Goal: Task Accomplishment & Management: Use online tool/utility

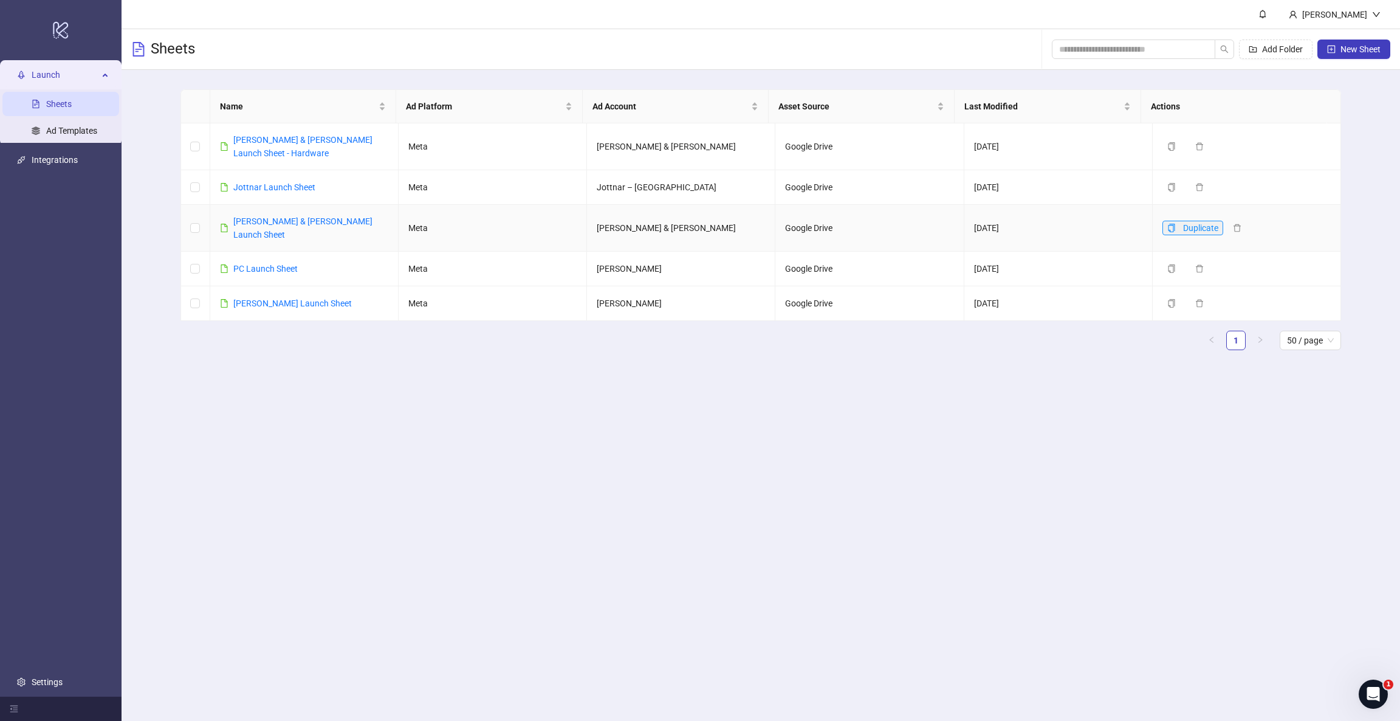
click at [1168, 224] on icon "copy" at bounding box center [1171, 228] width 7 height 9
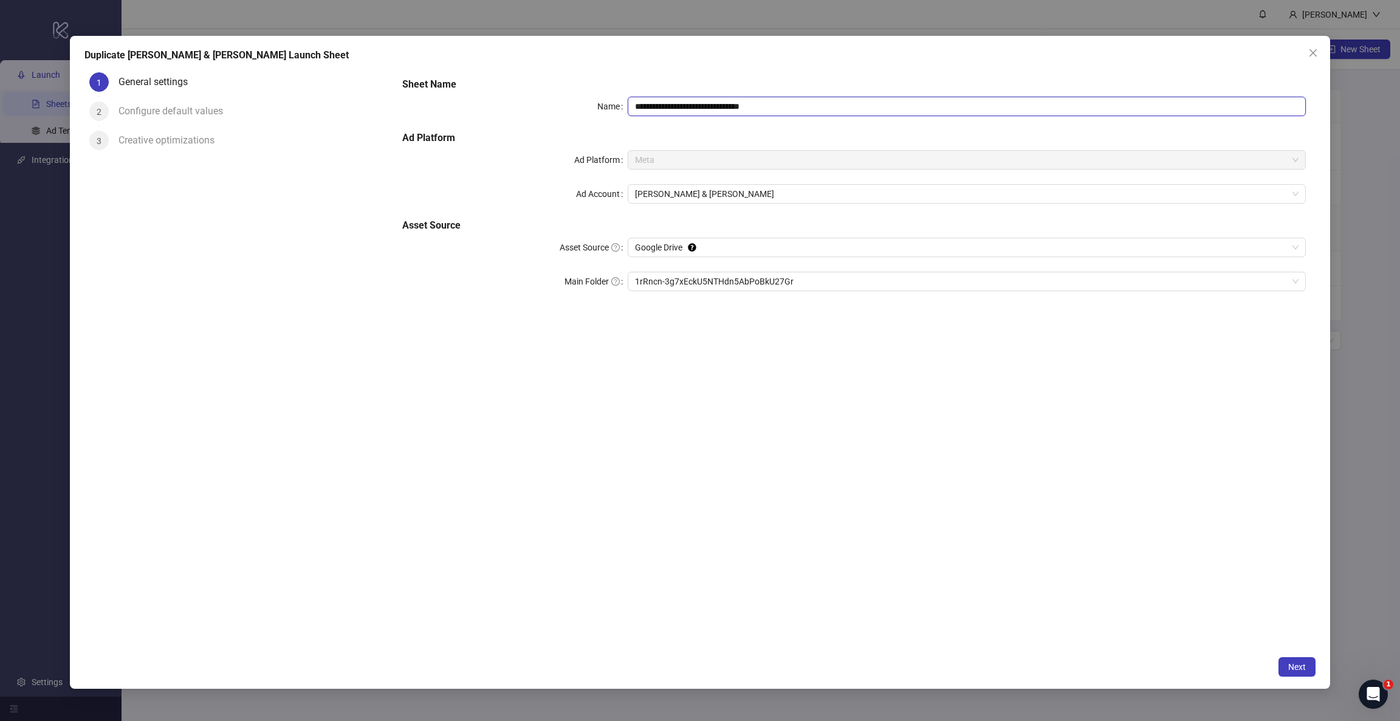
drag, startPoint x: 745, startPoint y: 103, endPoint x: 878, endPoint y: 112, distance: 134.0
click at [878, 112] on input "**********" at bounding box center [967, 106] width 678 height 19
type input "**********"
click at [1301, 667] on span "Next" at bounding box center [1298, 667] width 18 height 10
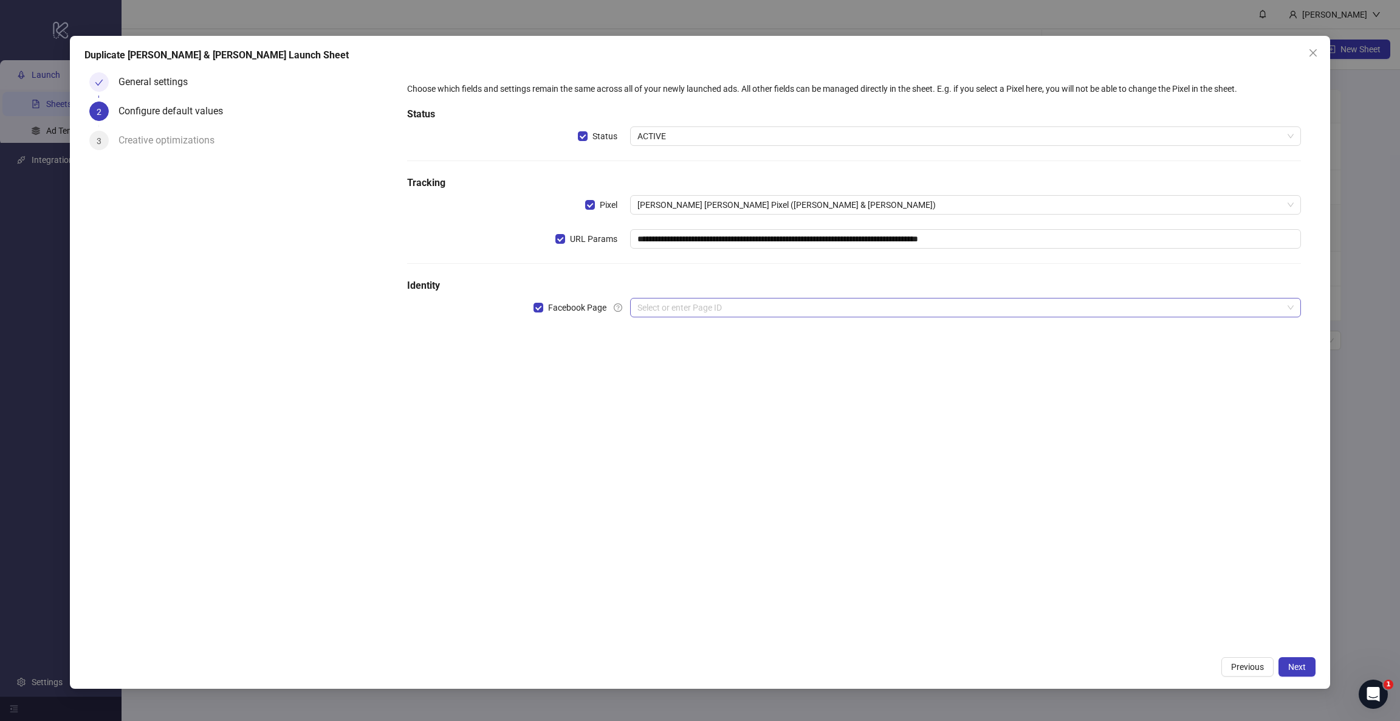
click at [676, 305] on input "search" at bounding box center [960, 307] width 645 height 18
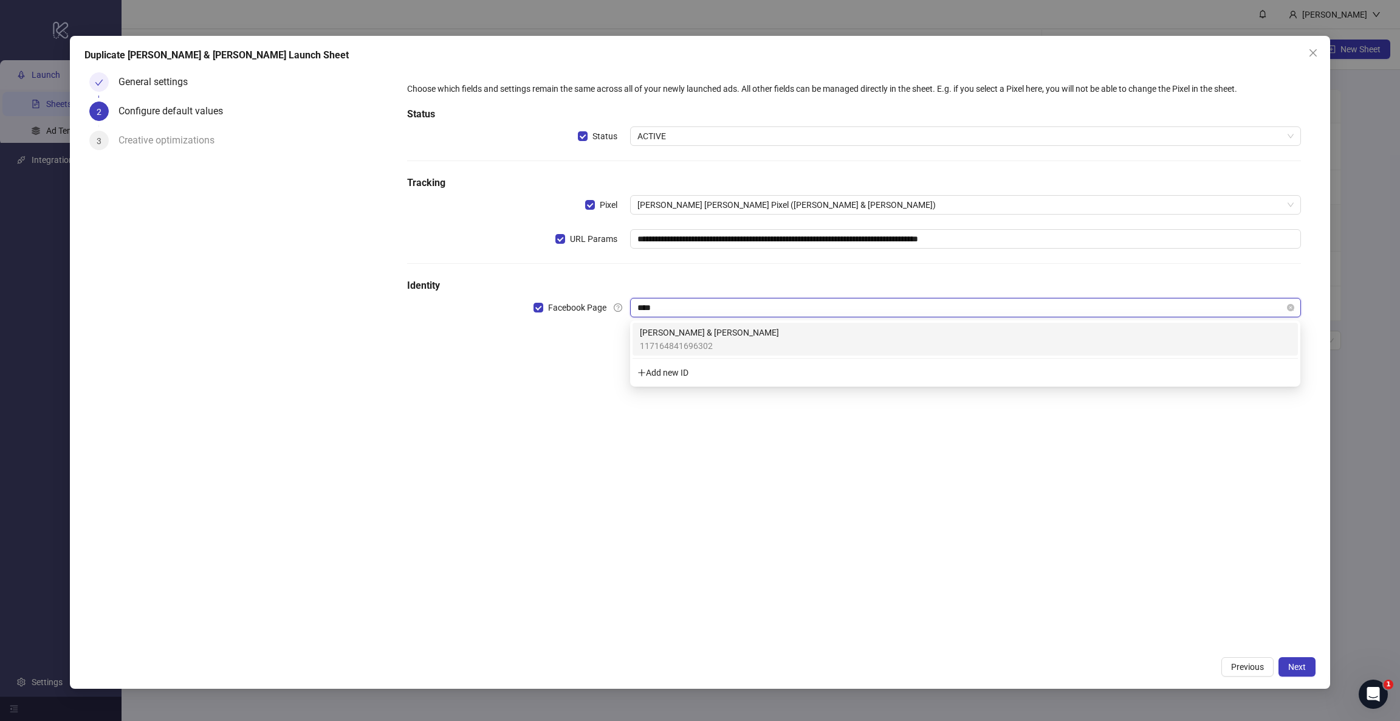
type input "*****"
click at [681, 339] on span "117164841696302" at bounding box center [709, 345] width 139 height 13
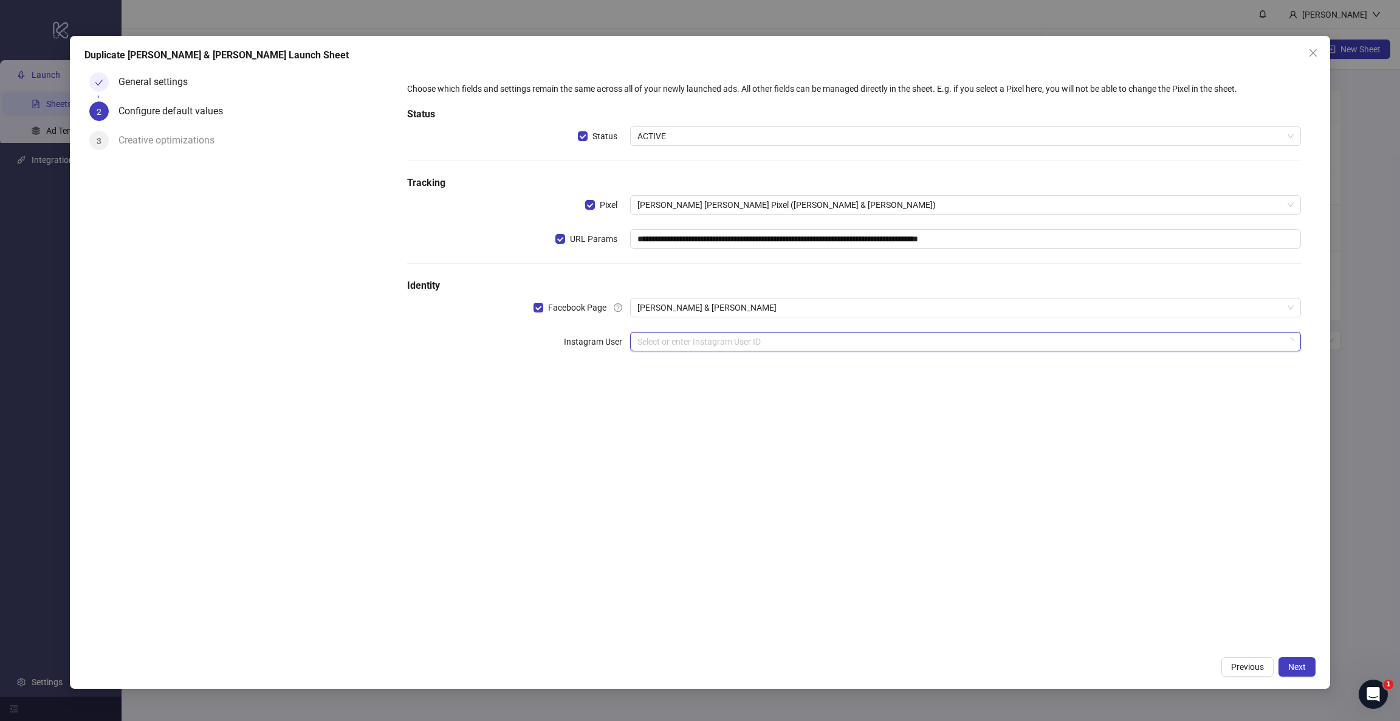
click at [714, 349] on input "search" at bounding box center [960, 341] width 645 height 18
click at [661, 335] on input "search" at bounding box center [960, 341] width 645 height 18
type input "****"
click at [501, 375] on div "**********" at bounding box center [853, 223] width 913 height 303
click at [1301, 667] on span "Next" at bounding box center [1298, 667] width 18 height 10
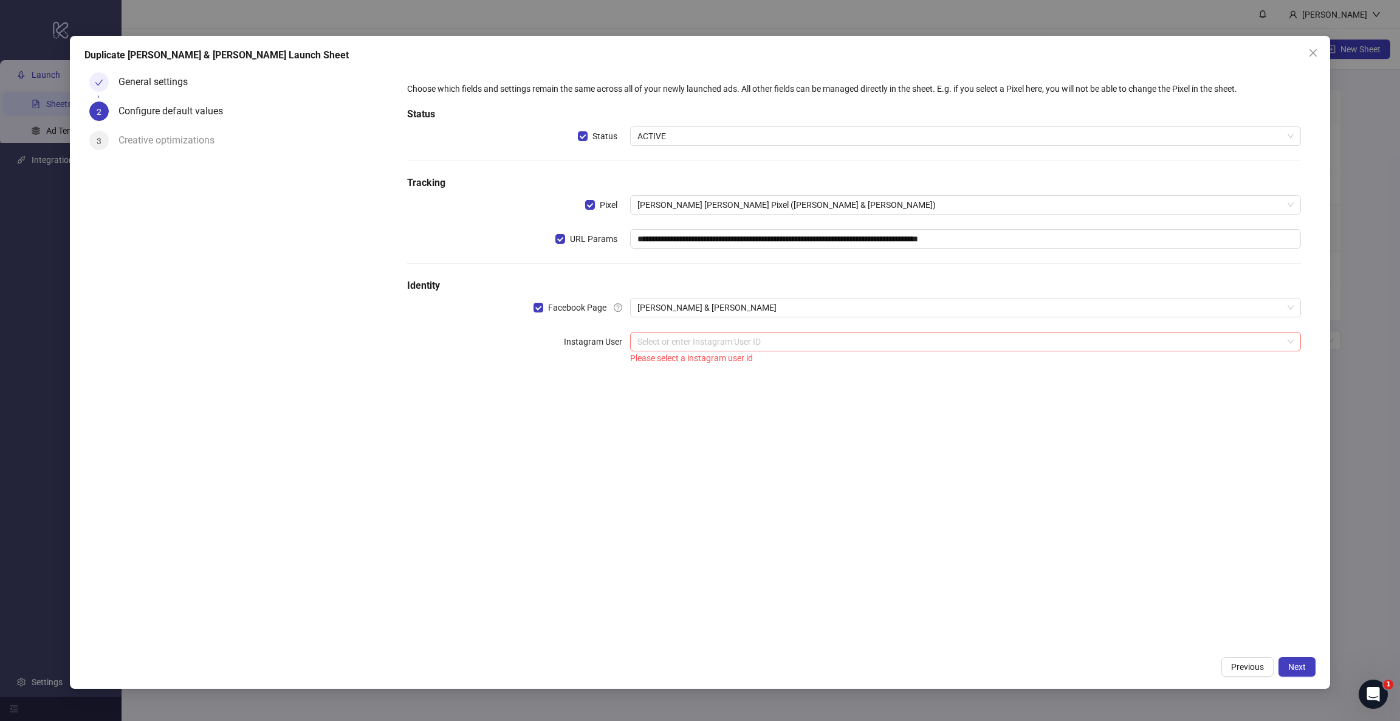
click at [701, 339] on input "search" at bounding box center [960, 341] width 645 height 18
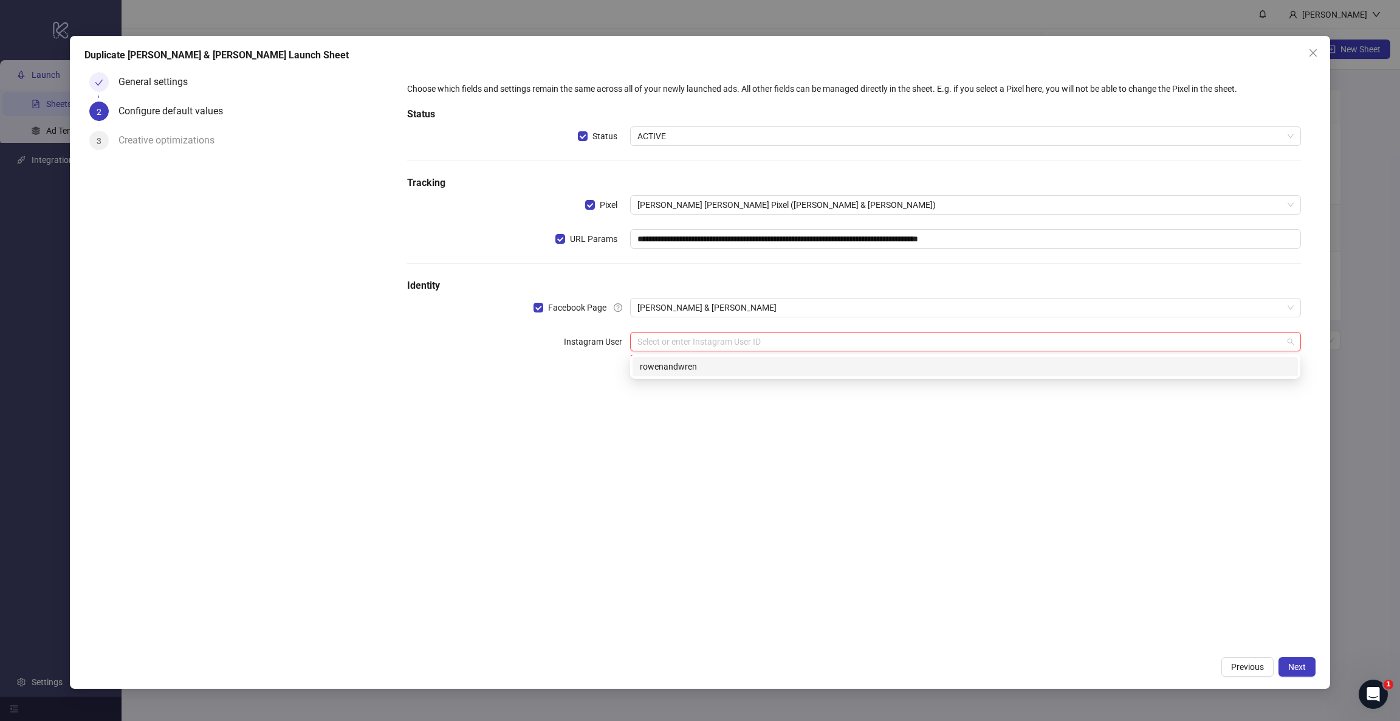
click at [687, 361] on div "rowenandwren" at bounding box center [965, 366] width 651 height 13
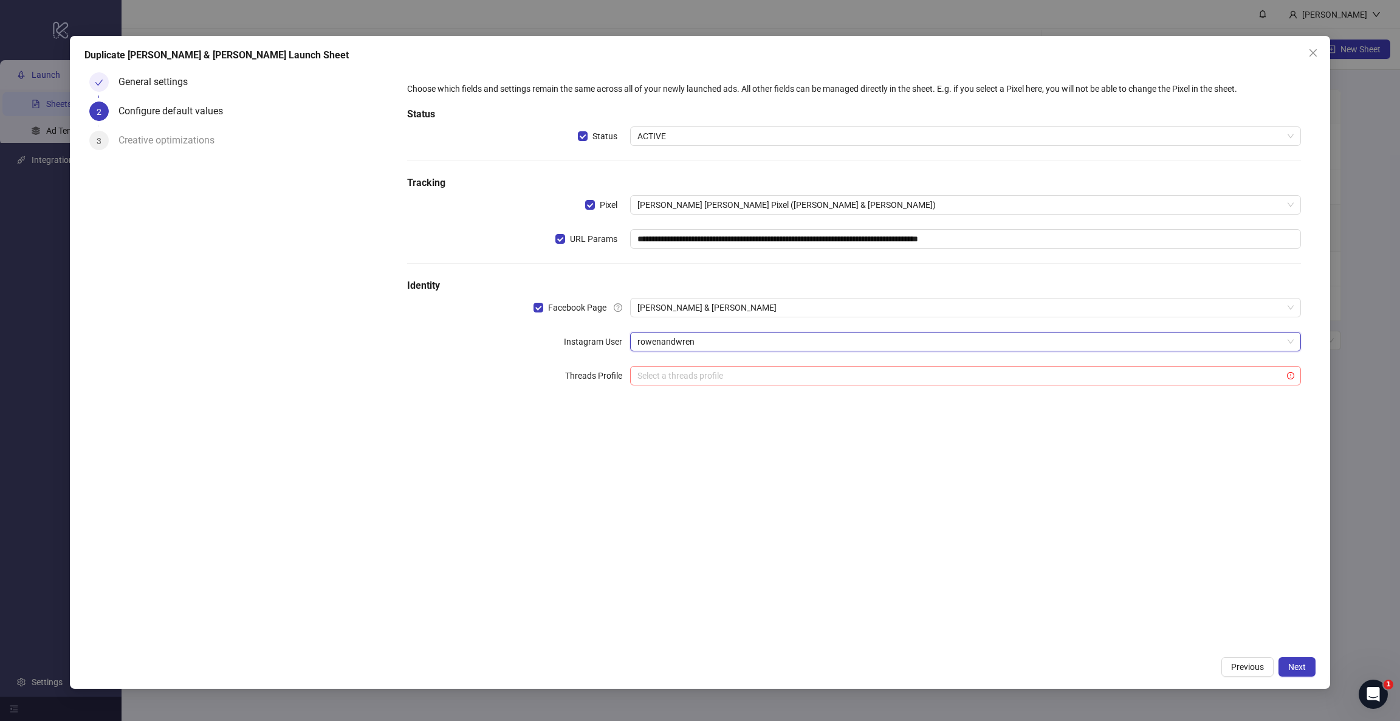
click at [687, 378] on input "search" at bounding box center [960, 375] width 645 height 18
click at [439, 474] on div "**********" at bounding box center [854, 358] width 923 height 582
click at [1297, 667] on span "Next" at bounding box center [1298, 667] width 18 height 10
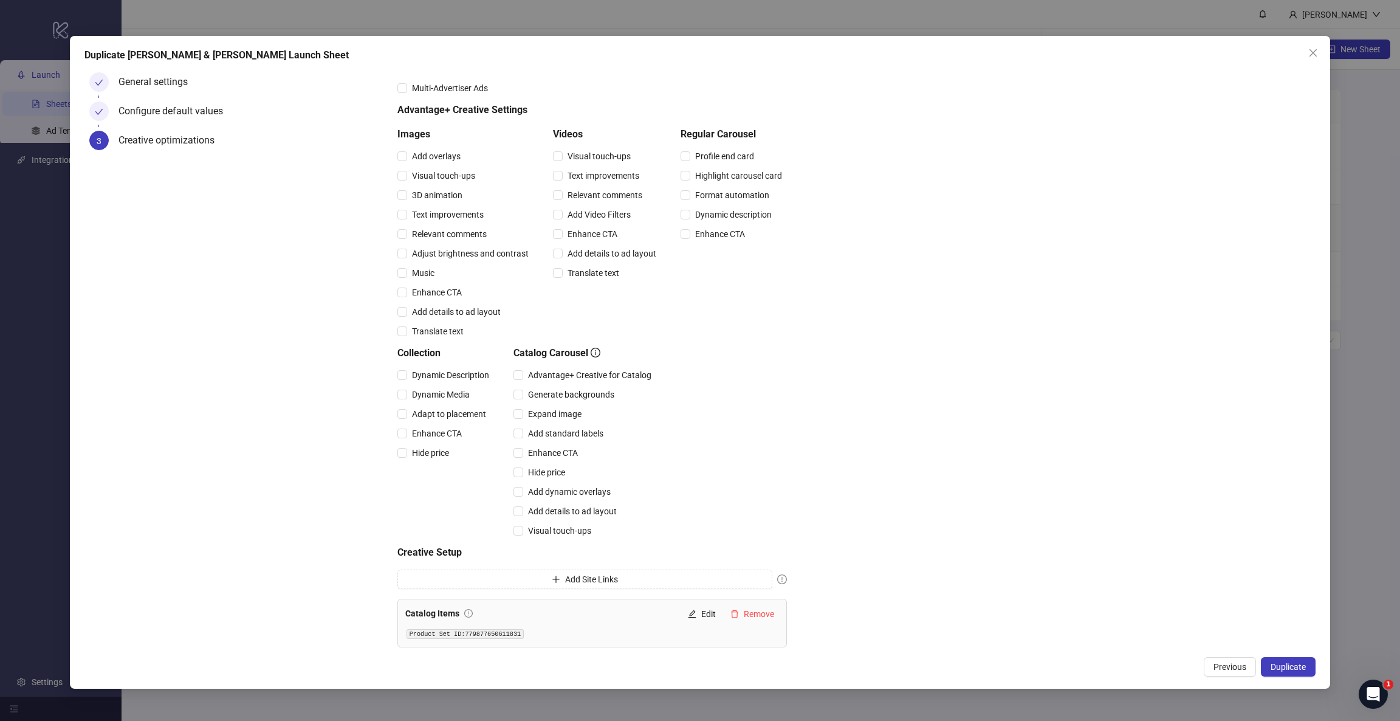
scroll to position [63, 0]
click at [743, 604] on button "Remove" at bounding box center [752, 611] width 53 height 15
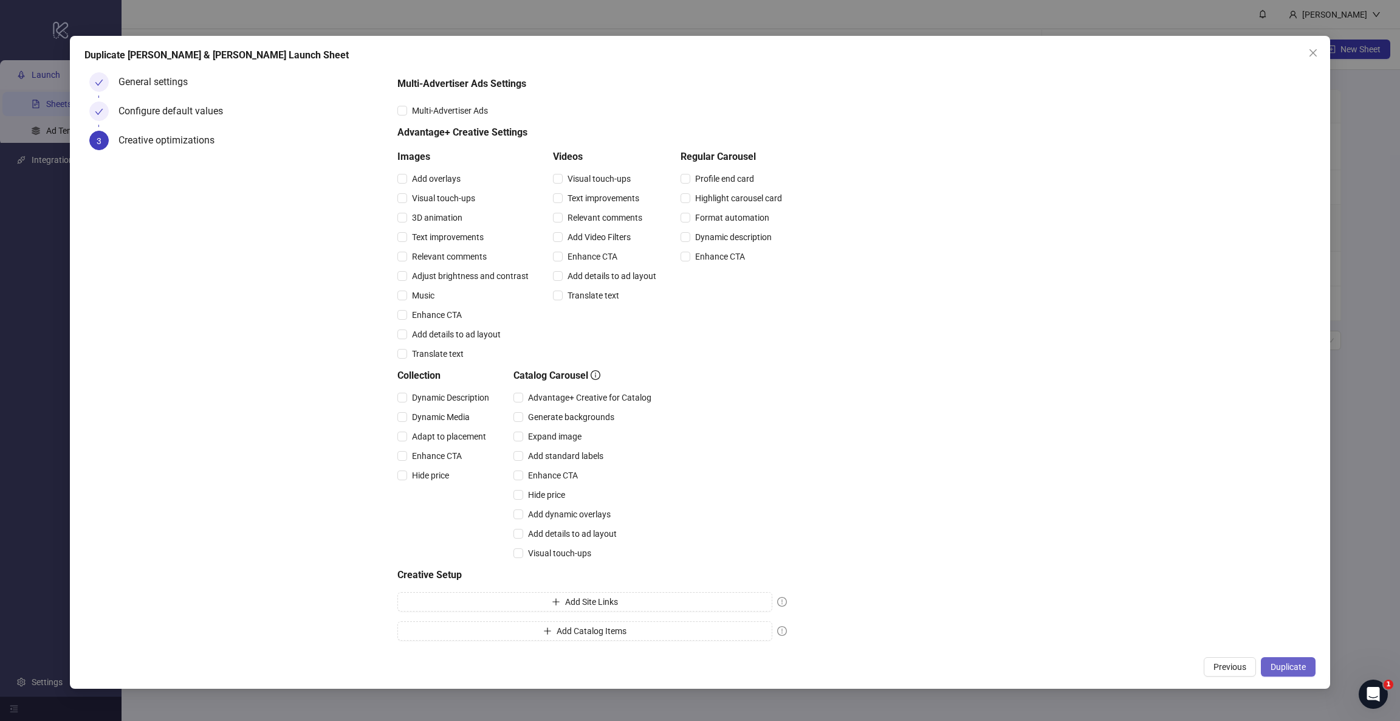
click at [1281, 659] on button "Duplicate" at bounding box center [1288, 666] width 55 height 19
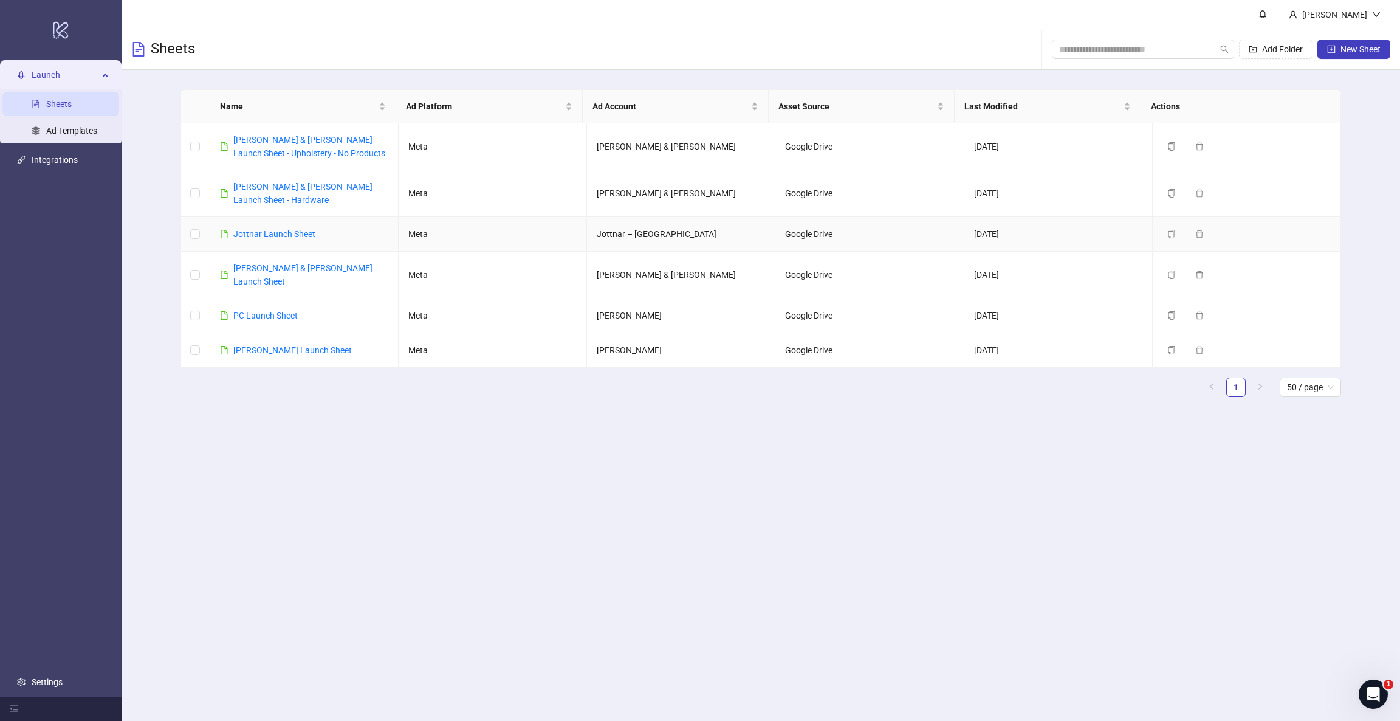
scroll to position [63, 0]
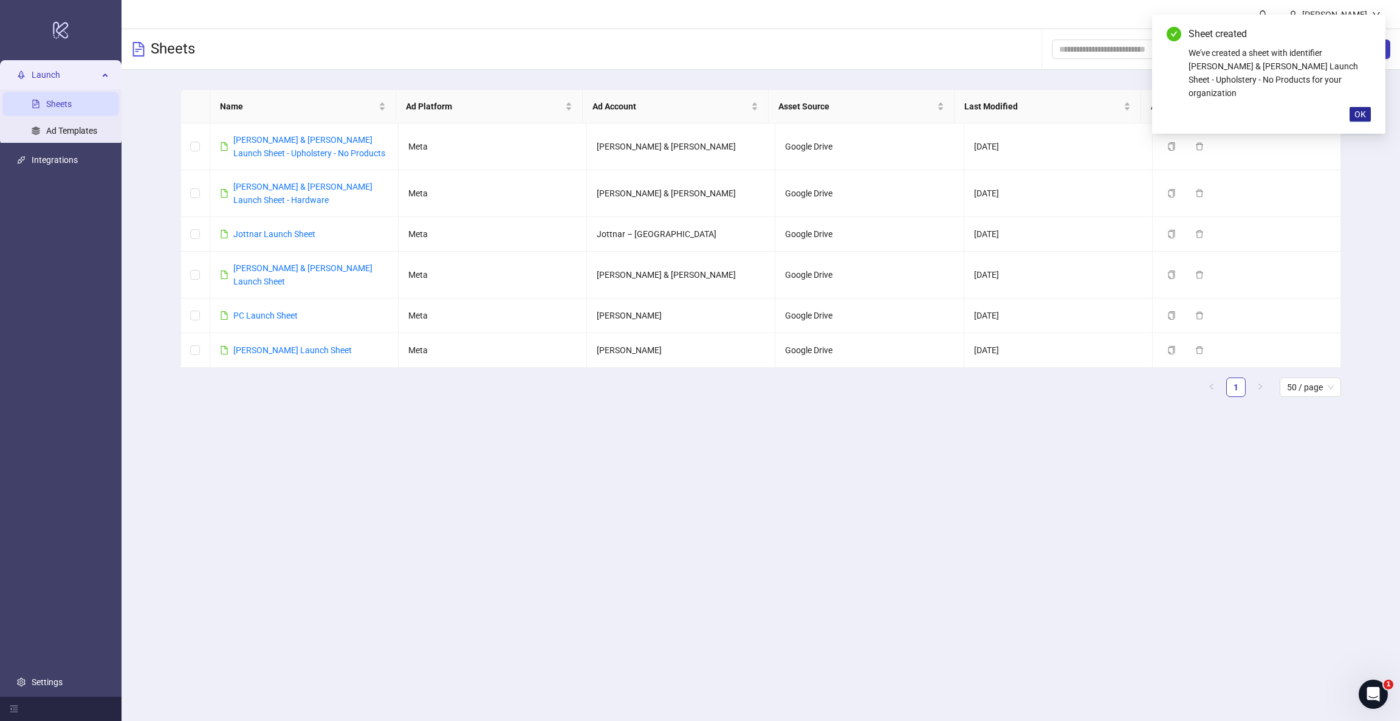
click at [1361, 109] on span "OK" at bounding box center [1361, 114] width 12 height 10
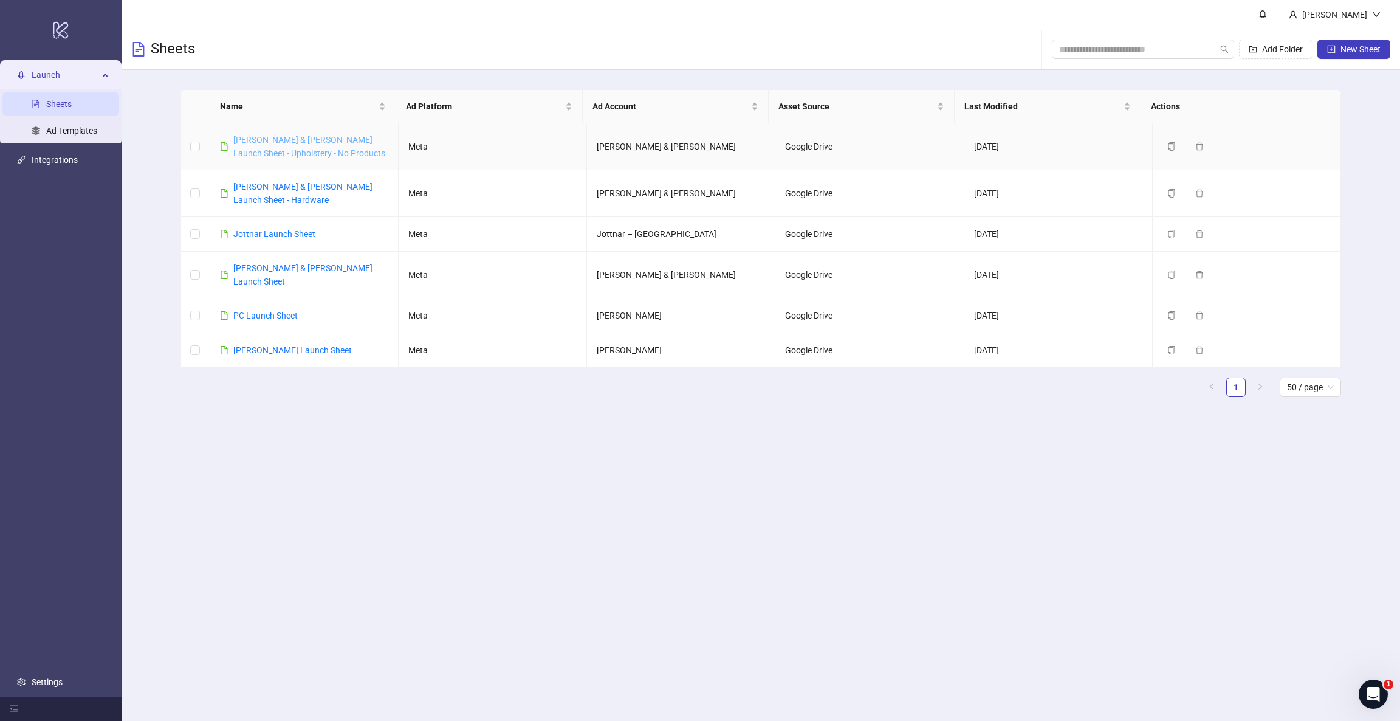
click at [253, 138] on link "[PERSON_NAME] & [PERSON_NAME] Launch Sheet - Upholstery - No Products" at bounding box center [309, 146] width 152 height 23
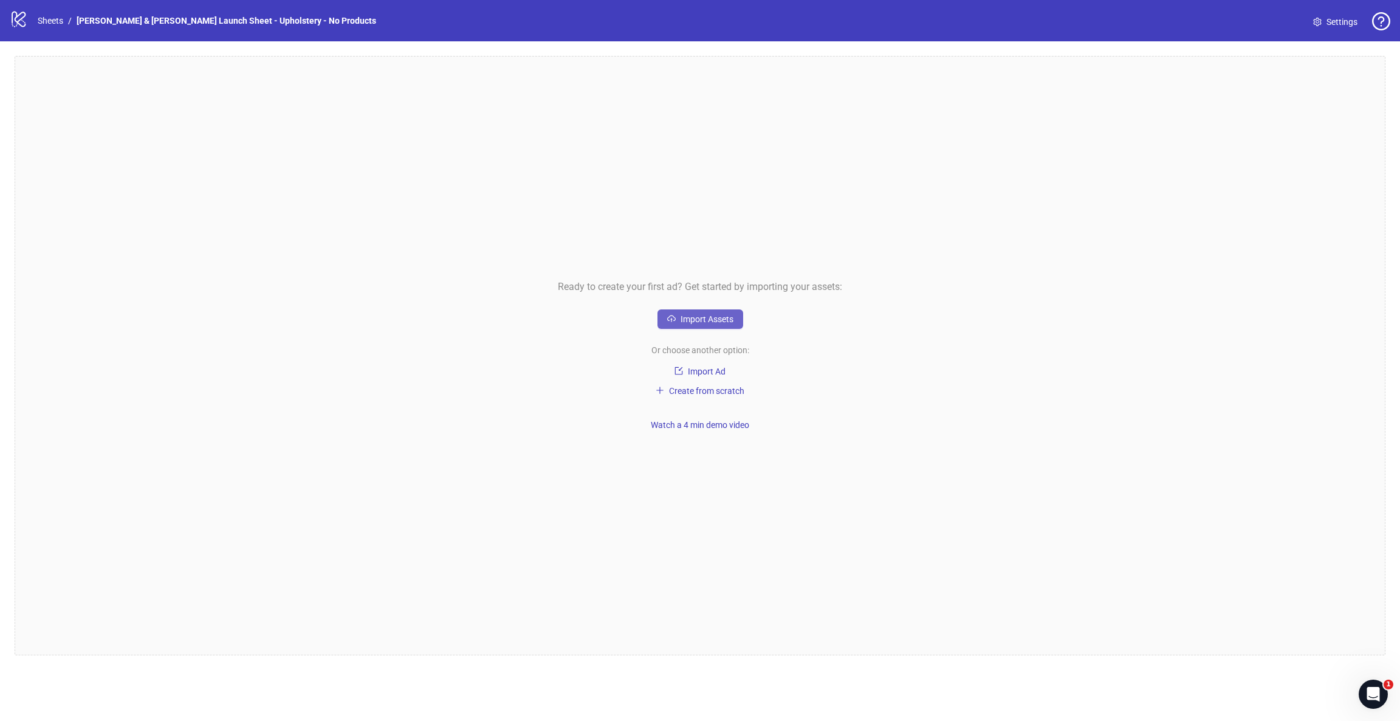
click at [698, 323] on span "Import Assets" at bounding box center [707, 319] width 53 height 10
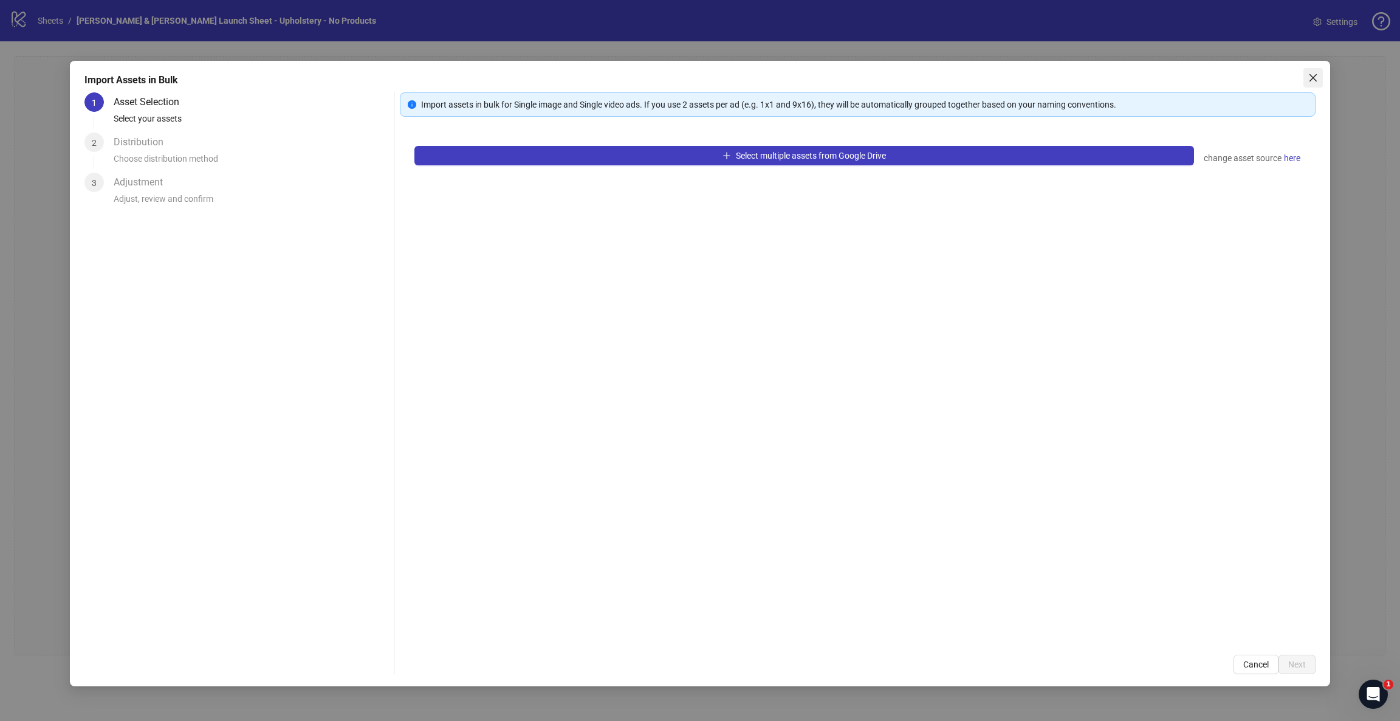
click at [1308, 83] on button "Close" at bounding box center [1313, 77] width 19 height 19
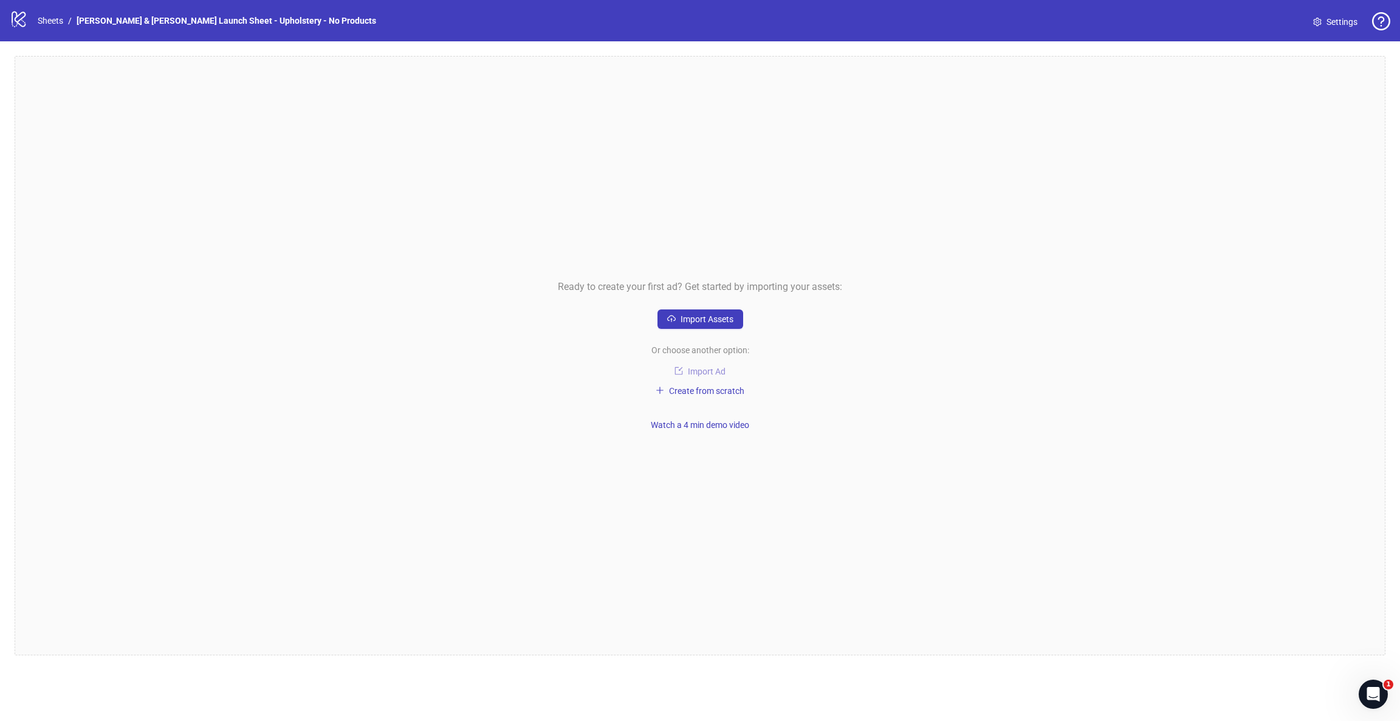
click at [691, 365] on button "Import Ad" at bounding box center [700, 371] width 85 height 15
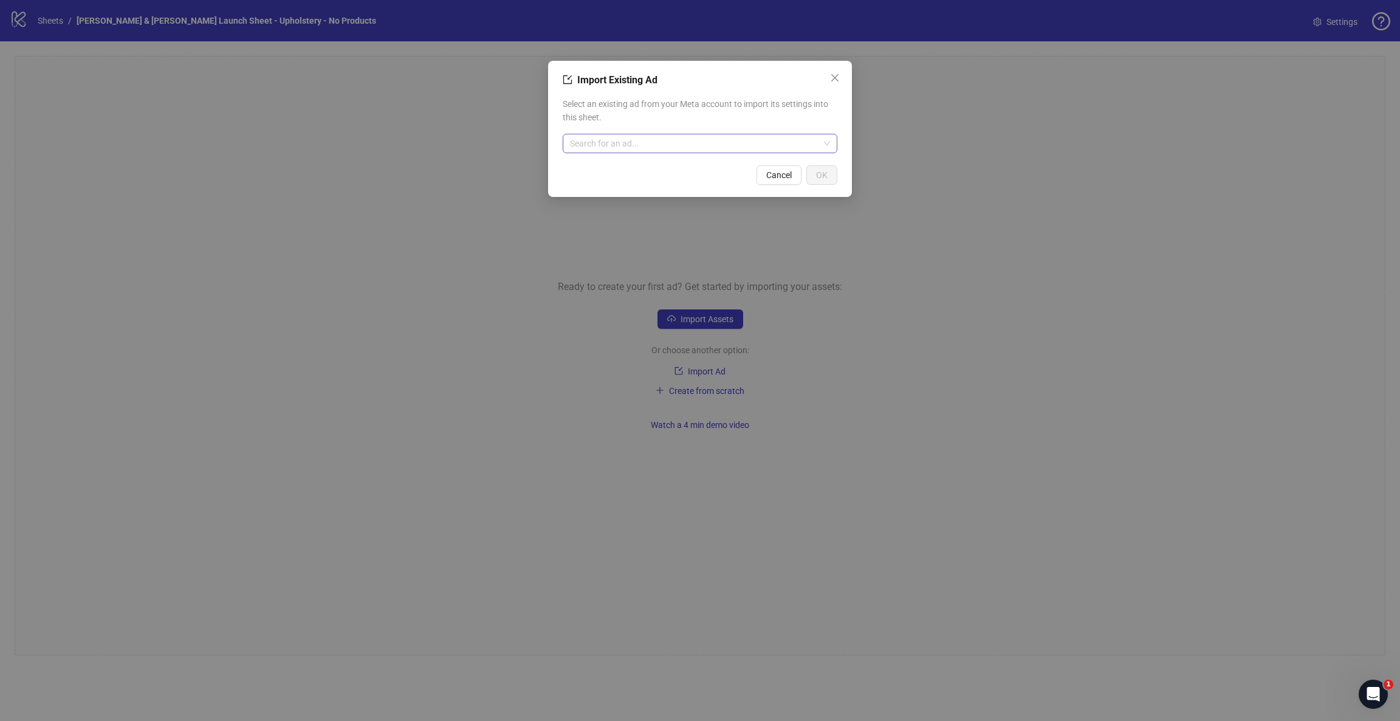
click at [604, 143] on input "search" at bounding box center [694, 143] width 249 height 18
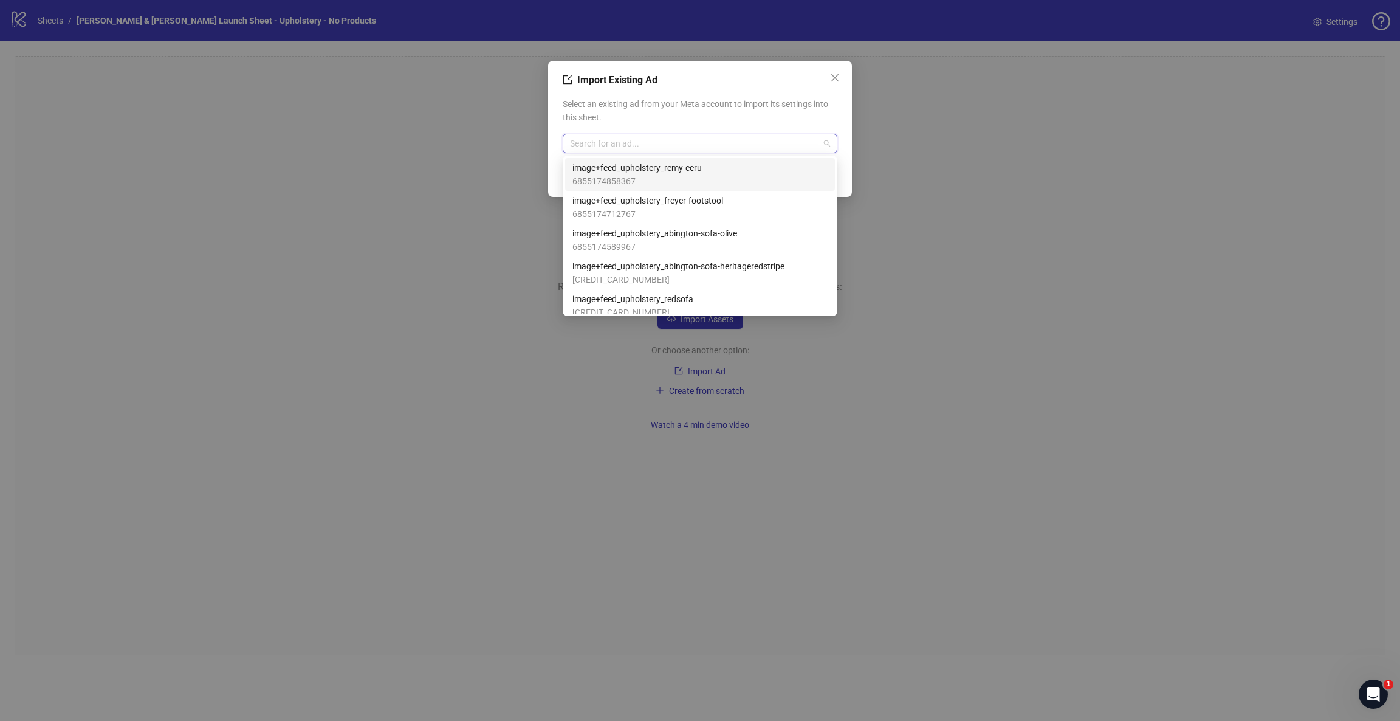
click at [611, 181] on span "6855174858367" at bounding box center [637, 180] width 129 height 13
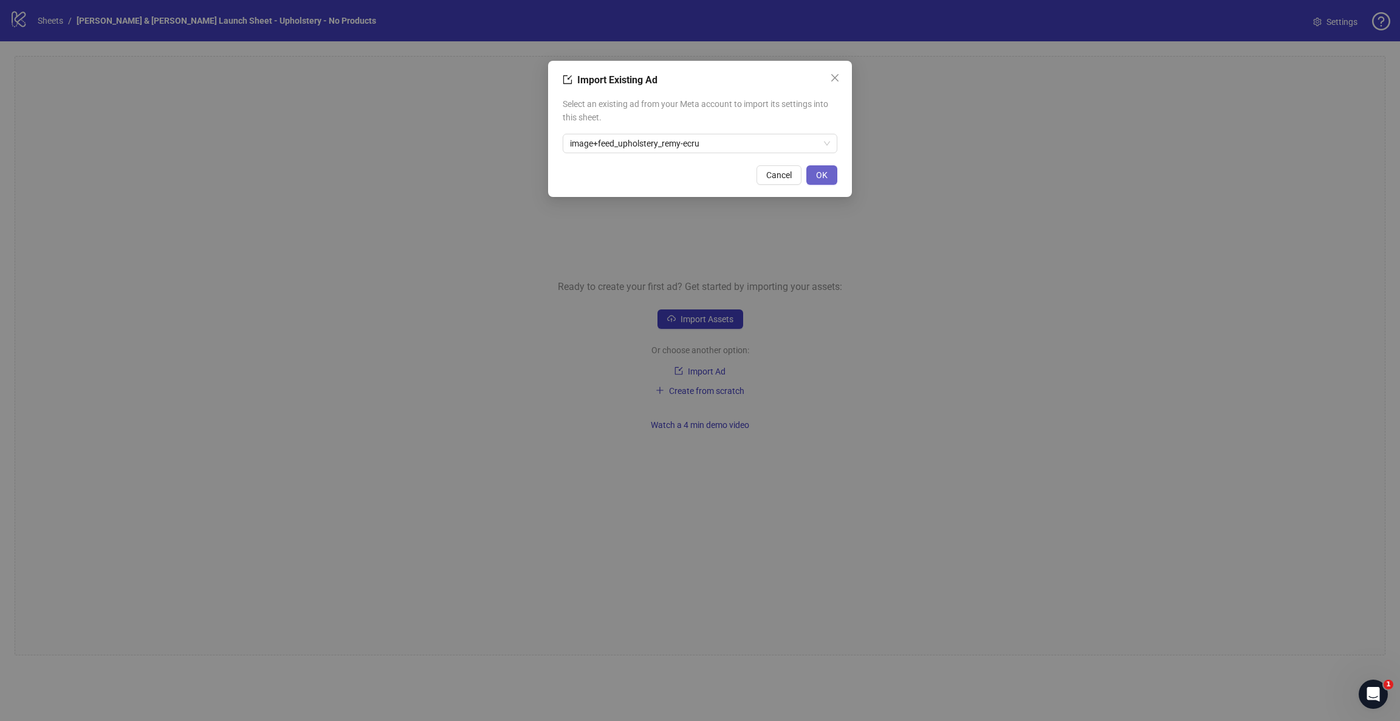
click at [827, 177] on span "OK" at bounding box center [822, 175] width 12 height 10
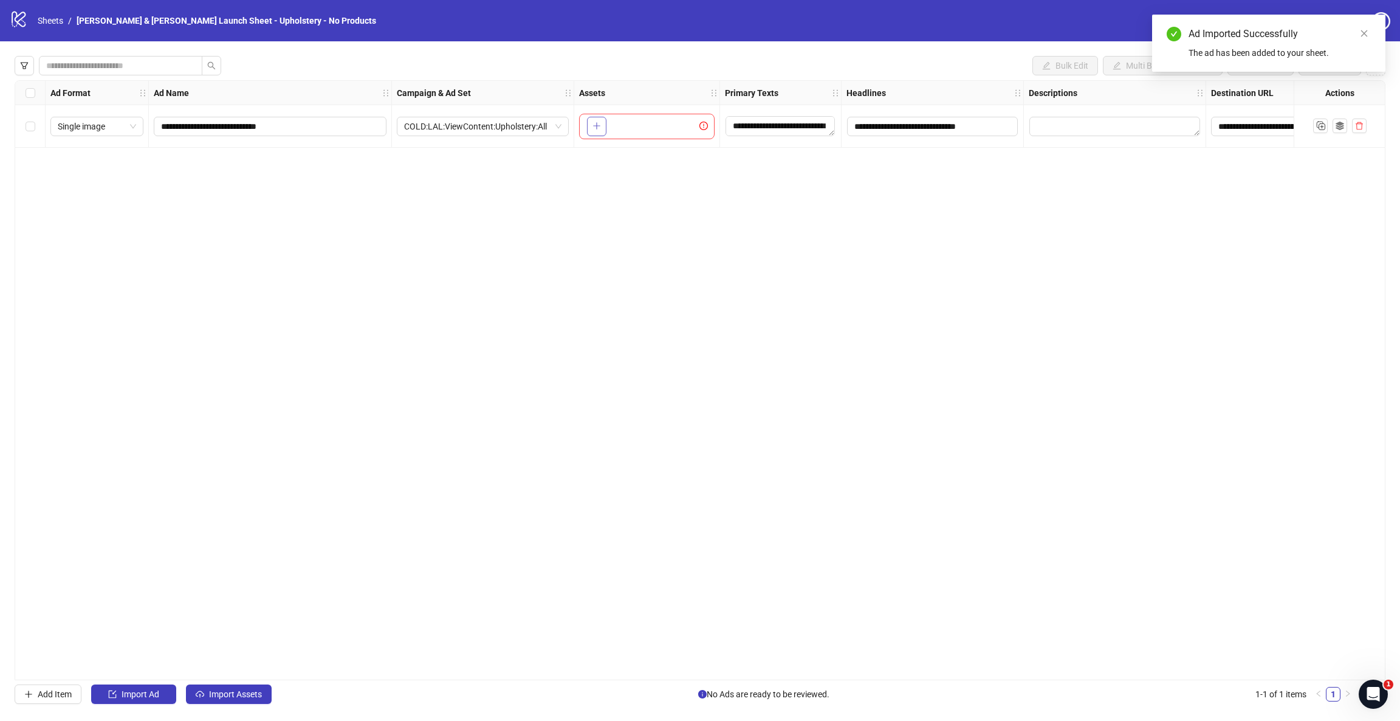
click at [595, 127] on icon "plus" at bounding box center [597, 126] width 9 height 9
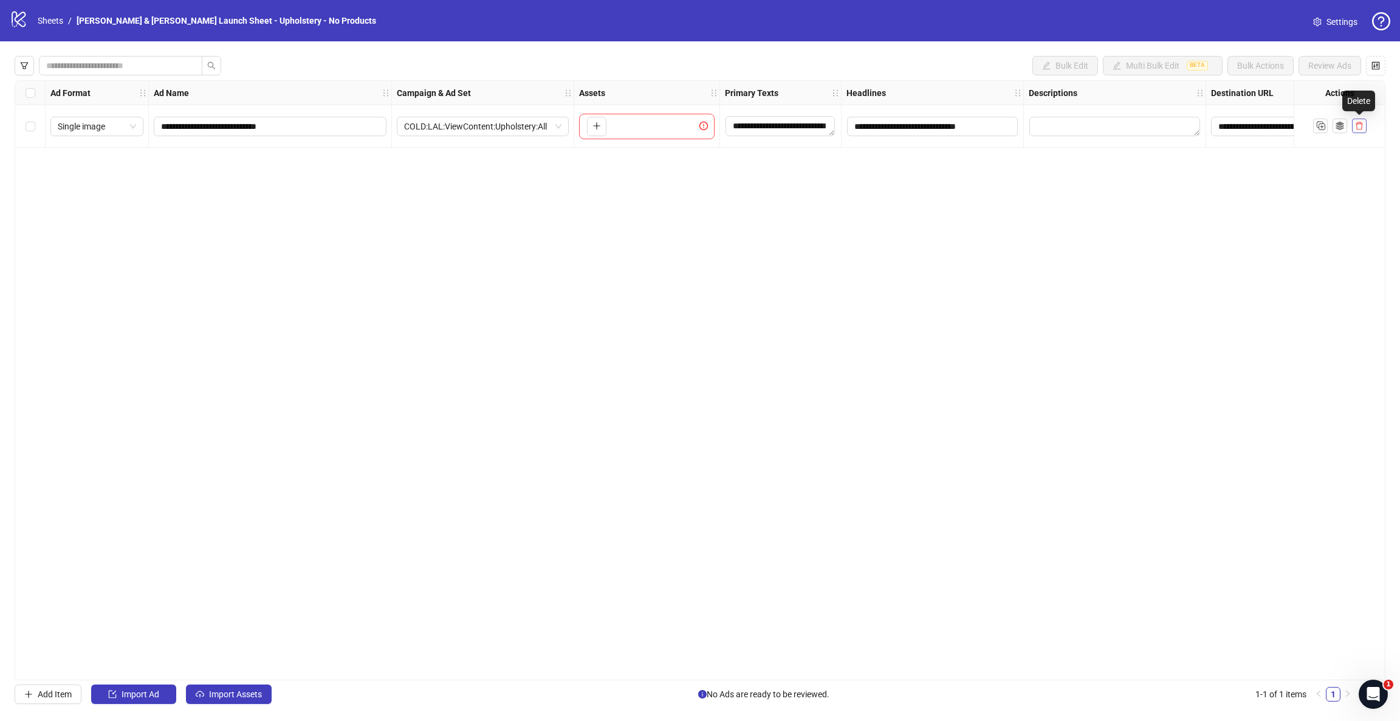
click at [1358, 130] on span "button" at bounding box center [1359, 126] width 9 height 10
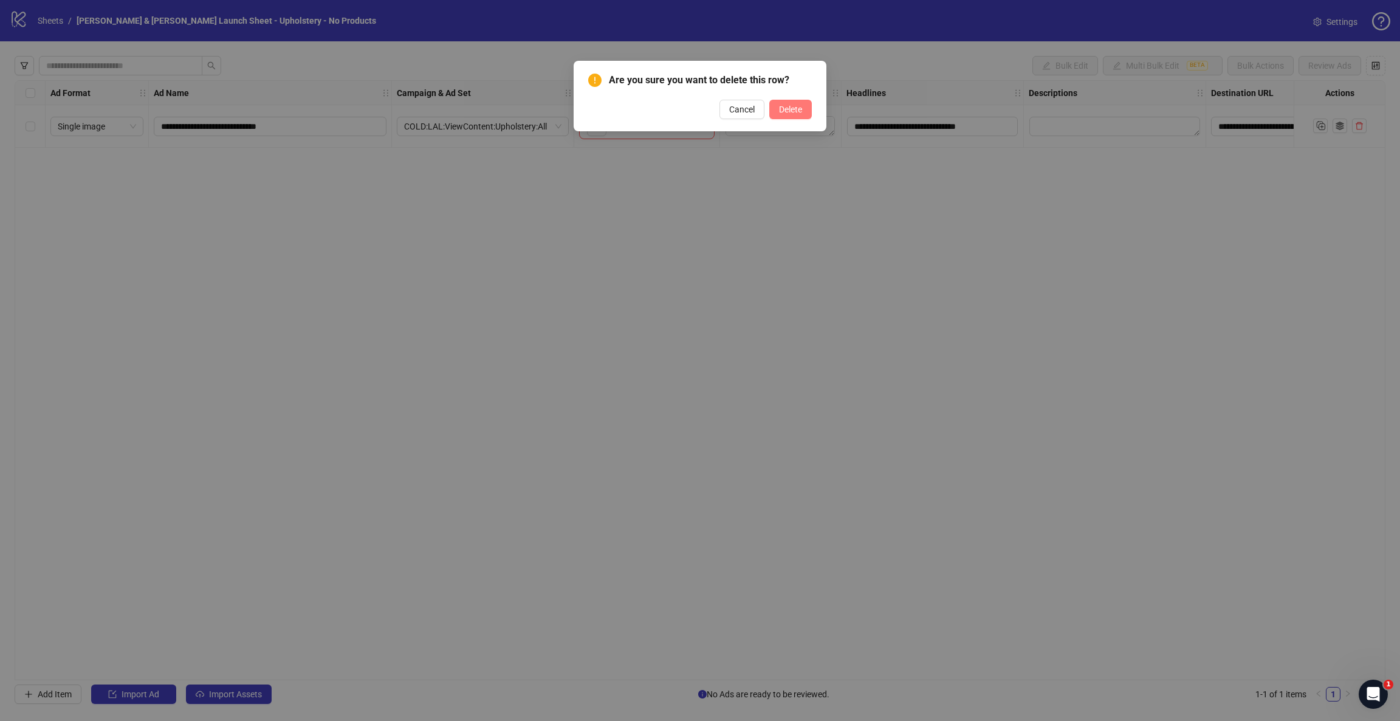
click at [793, 105] on span "Delete" at bounding box center [790, 110] width 23 height 10
